Goal: Task Accomplishment & Management: Complete application form

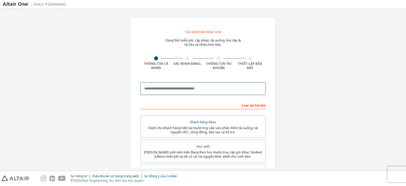
click at [158, 91] on input "email" at bounding box center [202, 88] width 125 height 13
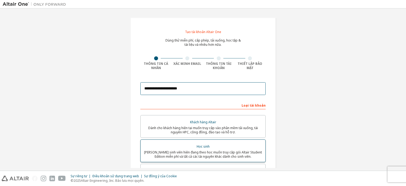
type input "**********"
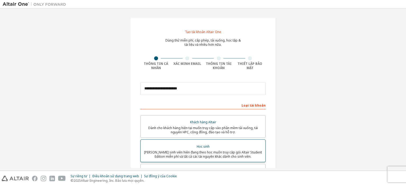
click at [204, 150] on font "[PERSON_NAME] sinh viên hiện đang theo học muốn truy cập gói Altair Student Edi…" at bounding box center [203, 154] width 118 height 9
click at [196, 152] on font "[PERSON_NAME] sinh viên hiện đang theo học muốn truy cập gói Altair Student Edi…" at bounding box center [203, 154] width 118 height 9
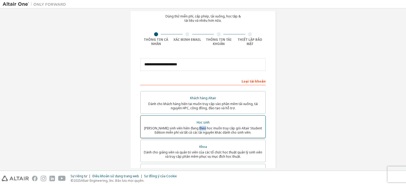
scroll to position [53, 0]
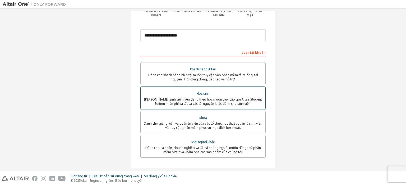
click at [193, 102] on font "[PERSON_NAME] sinh viên hiện đang theo học muốn truy cập gói Altair Student Edi…" at bounding box center [203, 101] width 118 height 9
click at [199, 89] on label "Học sinh Dành cho sinh viên hiện đang theo học muốn truy cập gói Altair Student…" at bounding box center [202, 97] width 125 height 23
click at [200, 94] on font "Học sinh" at bounding box center [203, 93] width 13 height 4
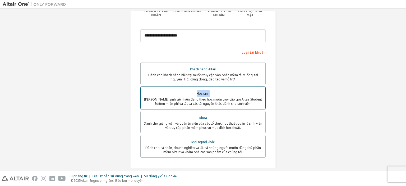
click at [200, 94] on font "Học sinh" at bounding box center [203, 93] width 13 height 4
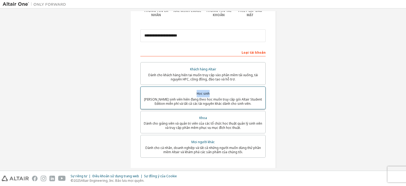
click at [200, 94] on font "Học sinh" at bounding box center [203, 93] width 13 height 4
click at [200, 93] on font "Học sinh" at bounding box center [203, 93] width 13 height 4
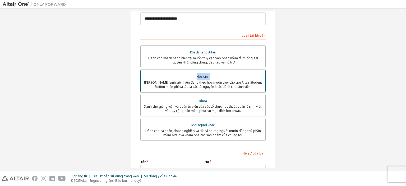
scroll to position [79, 0]
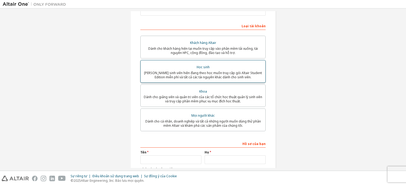
click at [203, 76] on font "[PERSON_NAME] sinh viên hiện đang theo học muốn truy cập gói Altair Student Edi…" at bounding box center [203, 75] width 118 height 9
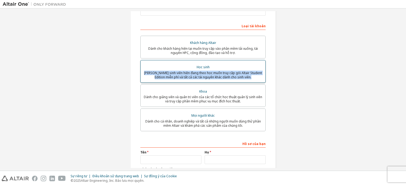
click at [203, 76] on font "[PERSON_NAME] sinh viên hiện đang theo học muốn truy cập gói Altair Student Edi…" at bounding box center [203, 75] width 118 height 9
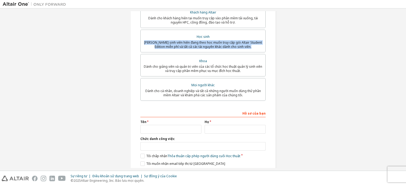
scroll to position [50, 0]
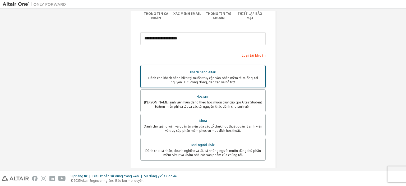
click at [182, 77] on font "Dành cho khách hàng hiện tại muốn truy cập vào phần mềm tải xuống, tài nguyên H…" at bounding box center [203, 80] width 110 height 9
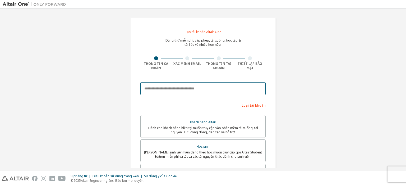
click at [150, 90] on input "email" at bounding box center [202, 88] width 125 height 13
type input "**********"
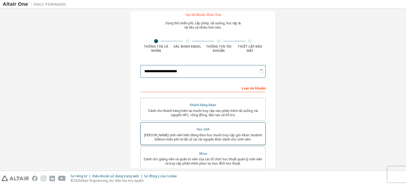
scroll to position [26, 0]
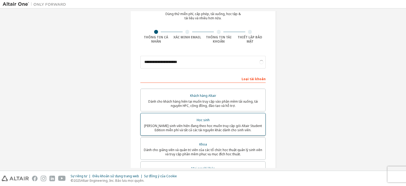
click at [172, 123] on div "Học sinh" at bounding box center [203, 119] width 118 height 7
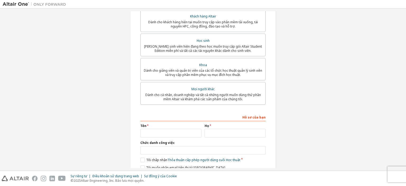
scroll to position [129, 0]
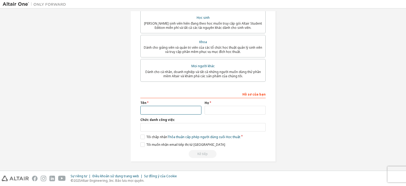
click at [173, 109] on input "text" at bounding box center [170, 110] width 61 height 9
type input "*****"
click at [213, 111] on input "text" at bounding box center [235, 110] width 61 height 9
click at [241, 84] on div "Loại tài khoản Email học thuật nằm ngoài danh sách được chúng tôi công nhận sẽ …" at bounding box center [202, 65] width 125 height 186
click at [235, 109] on input "**" at bounding box center [235, 110] width 61 height 9
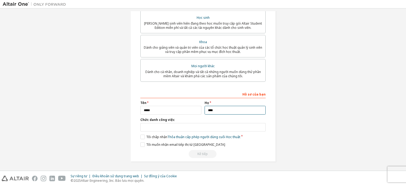
type input "****"
click at [184, 128] on input "text" at bounding box center [202, 127] width 125 height 9
type input "*******"
click at [139, 136] on div "**********" at bounding box center [202, 25] width 145 height 273
click at [140, 137] on label "Tôi chấp nhận Thỏa thuận cấp phép người dùng cuối Học thuật" at bounding box center [190, 137] width 100 height 4
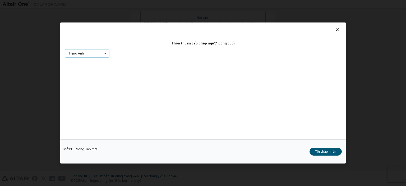
click at [103, 53] on icon at bounding box center [105, 53] width 7 height 8
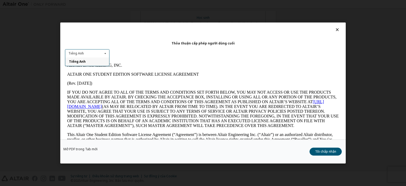
scroll to position [0, 0]
click at [104, 53] on icon at bounding box center [105, 53] width 7 height 8
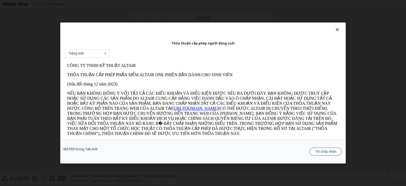
click at [326, 154] on button "Tôi chấp nhận" at bounding box center [326, 151] width 32 height 8
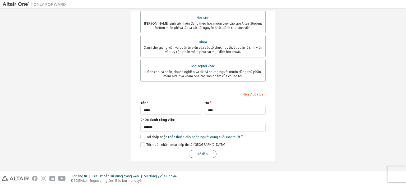
click at [193, 154] on button "Kế tiếp" at bounding box center [203, 154] width 28 height 8
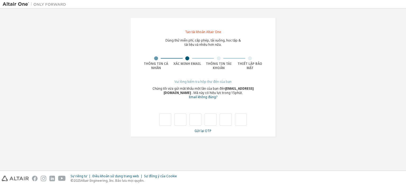
type input "*"
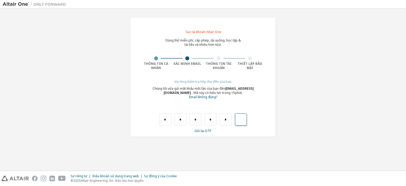
type input "*"
